Goal: Find specific page/section: Find specific page/section

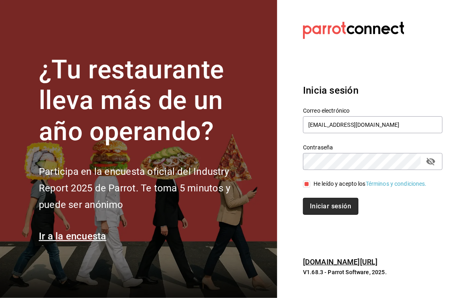
click at [328, 211] on button "Iniciar sesión" at bounding box center [330, 206] width 55 height 17
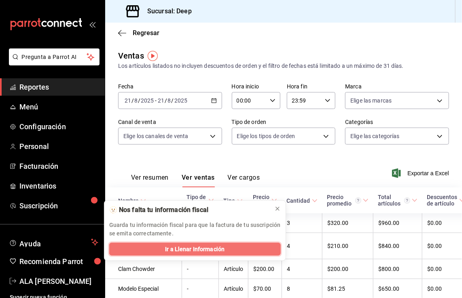
click at [175, 250] on span "Ir a Llenar Información" at bounding box center [194, 249] width 59 height 8
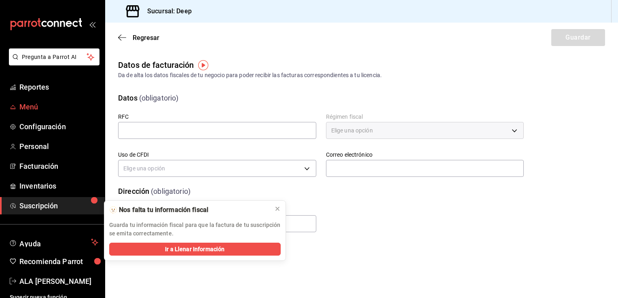
click at [40, 108] on span "Menú" at bounding box center [58, 106] width 79 height 11
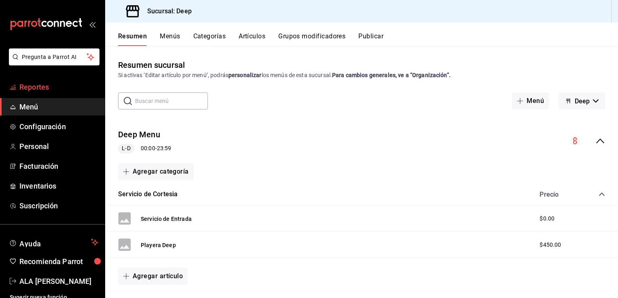
click at [42, 90] on span "Reportes" at bounding box center [58, 87] width 79 height 11
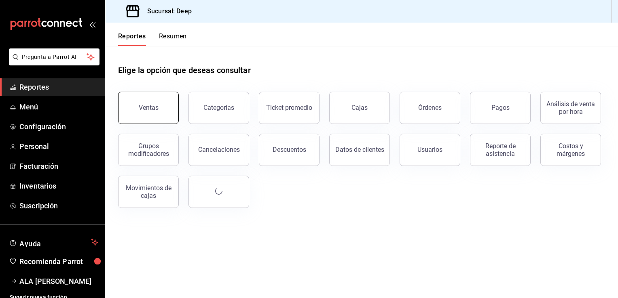
click at [141, 107] on div "Ventas" at bounding box center [149, 108] width 20 height 8
